Goal: Task Accomplishment & Management: Use online tool/utility

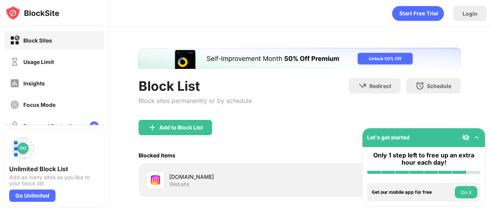
click at [487, 77] on div "Login Block List Block sites permanently or by schedule Redirect Choose a site …" at bounding box center [299, 105] width 381 height 211
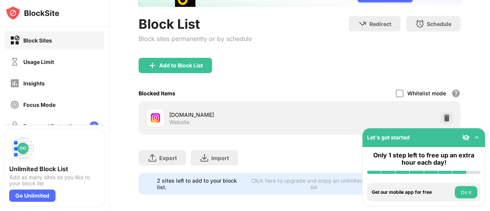
scroll to position [72, 0]
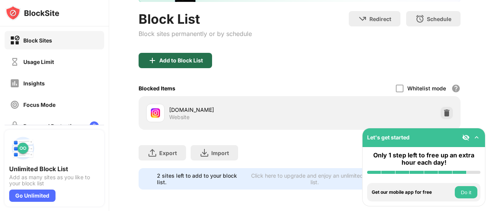
click at [181, 58] on div "Add to Block List" at bounding box center [175, 60] width 73 height 15
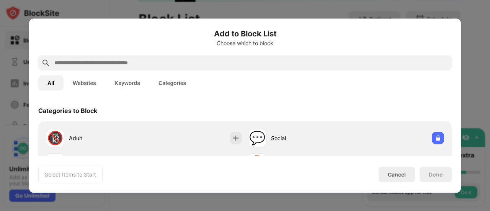
click at [83, 80] on button "Websites" at bounding box center [85, 82] width 42 height 15
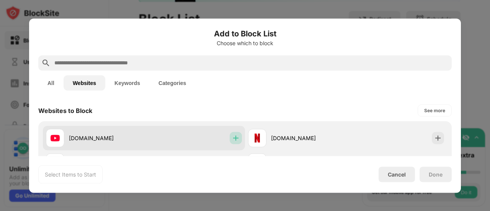
click at [236, 140] on img at bounding box center [236, 138] width 8 height 8
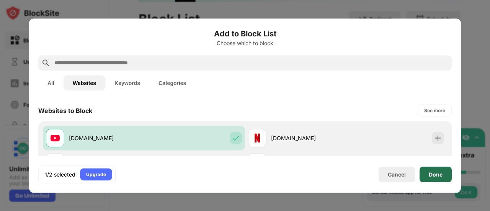
click at [429, 179] on div "Done" at bounding box center [435, 173] width 32 height 15
